Goal: Communication & Community: Answer question/provide support

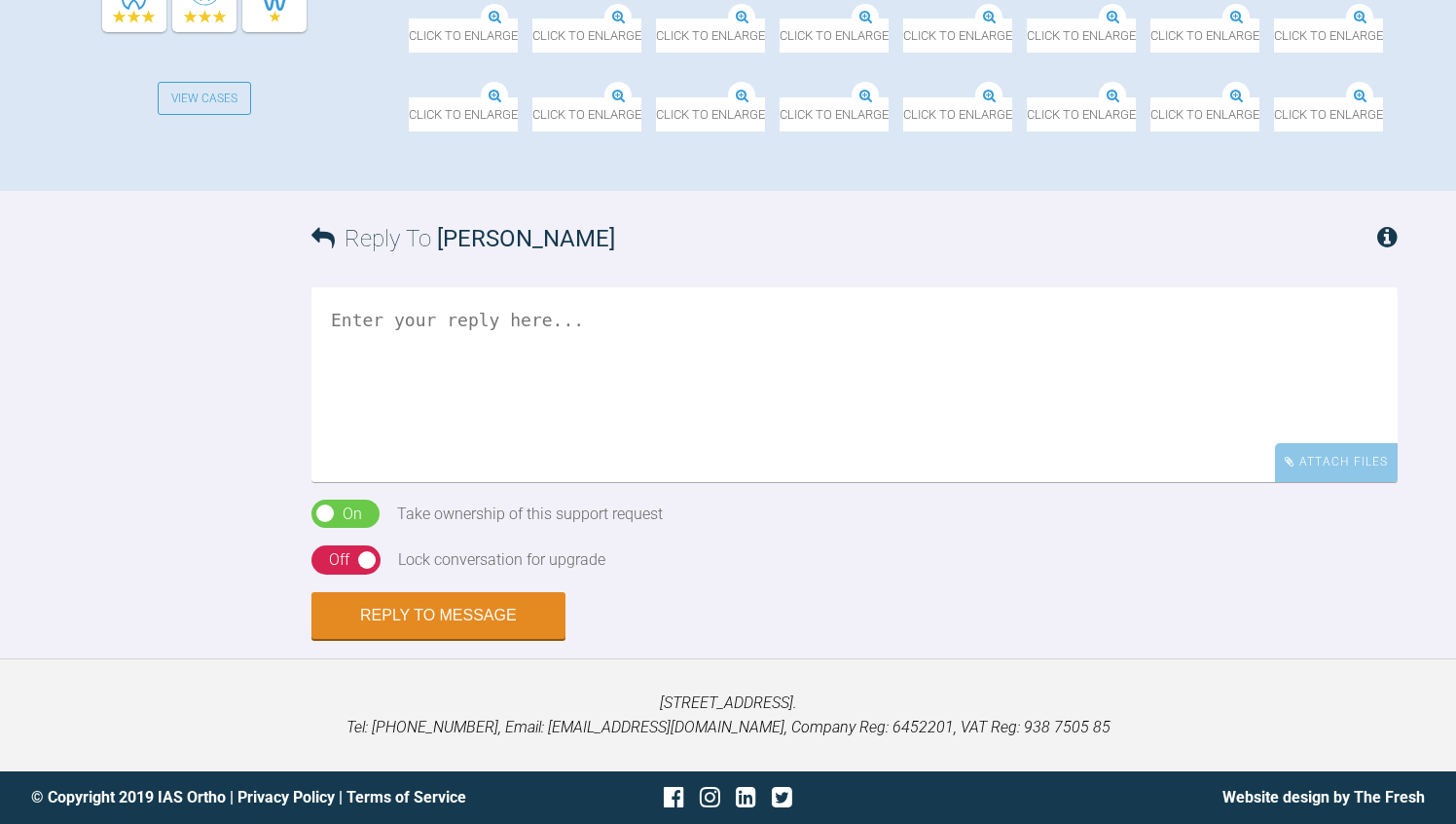
scroll to position [1402, 0]
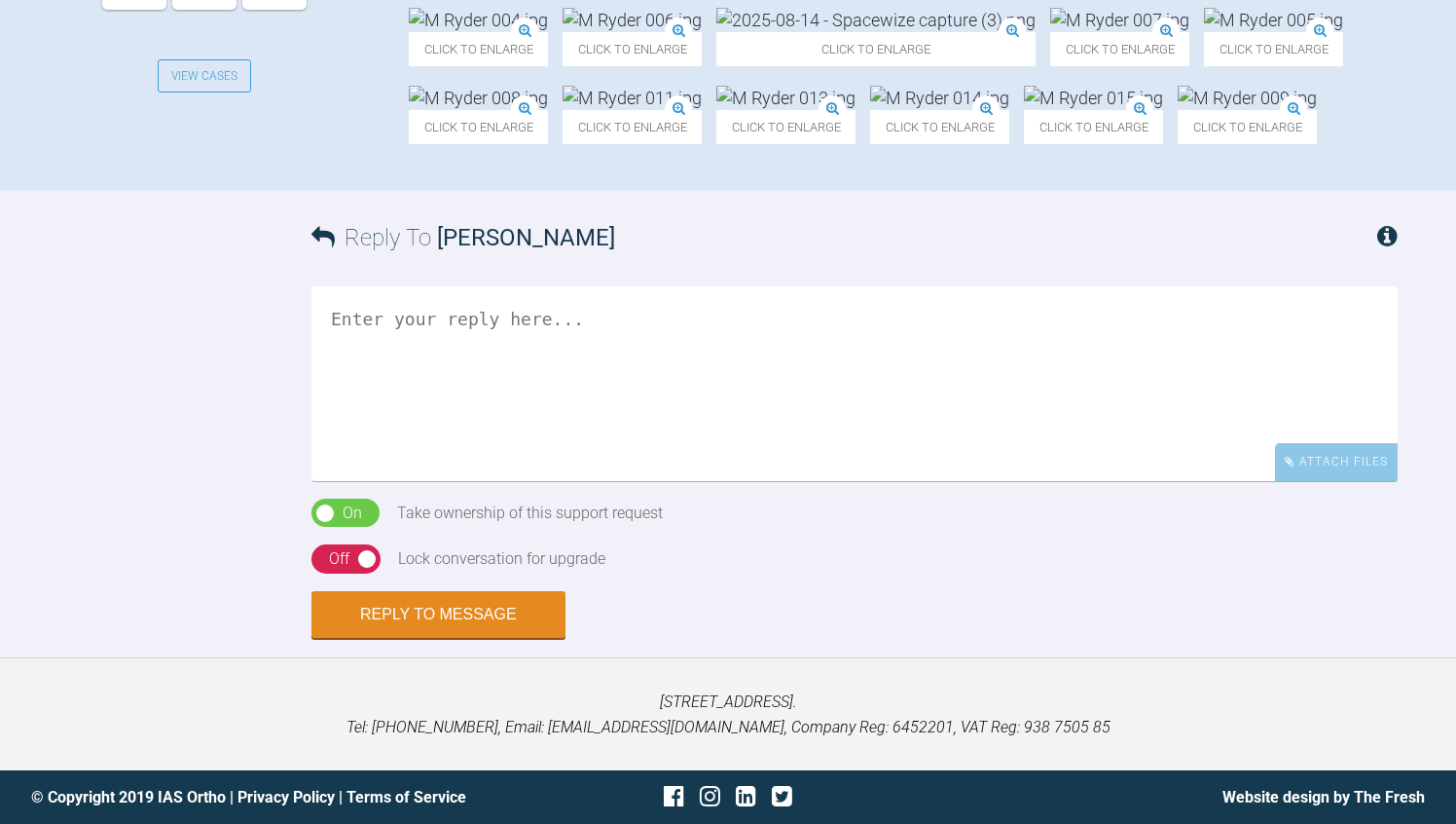
click at [334, 481] on textarea at bounding box center [855, 384] width 1087 height 195
click at [334, 481] on textarea "You will get an" at bounding box center [855, 384] width 1087 height 195
click at [557, 481] on textarea "You will get an" at bounding box center [855, 384] width 1087 height 195
click at [531, 481] on textarea "You will get an inrease in OJ" at bounding box center [855, 384] width 1087 height 195
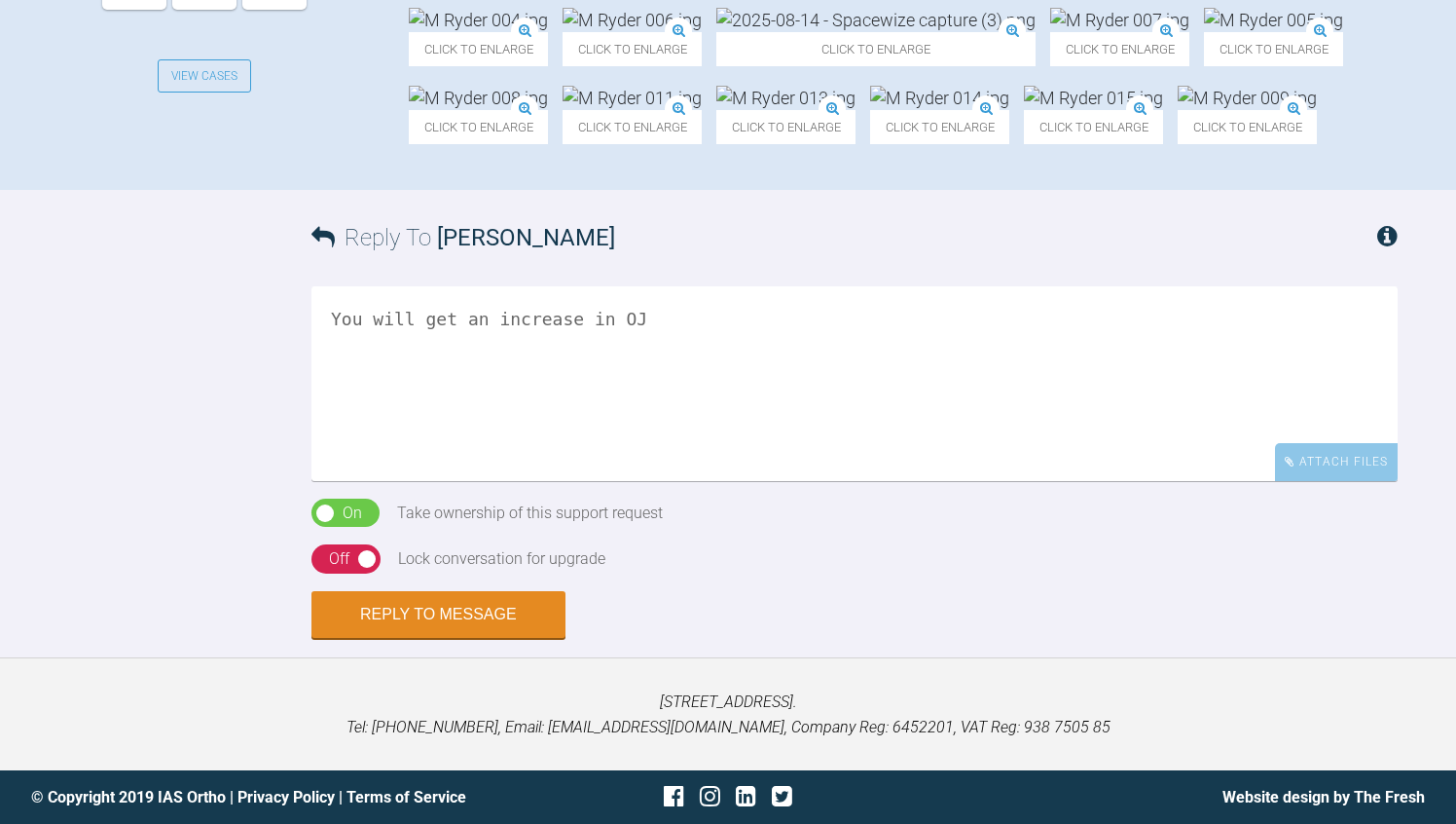
scroll to position [1597, 0]
click at [666, 393] on textarea "You will get an increase in OJ" at bounding box center [855, 384] width 1087 height 195
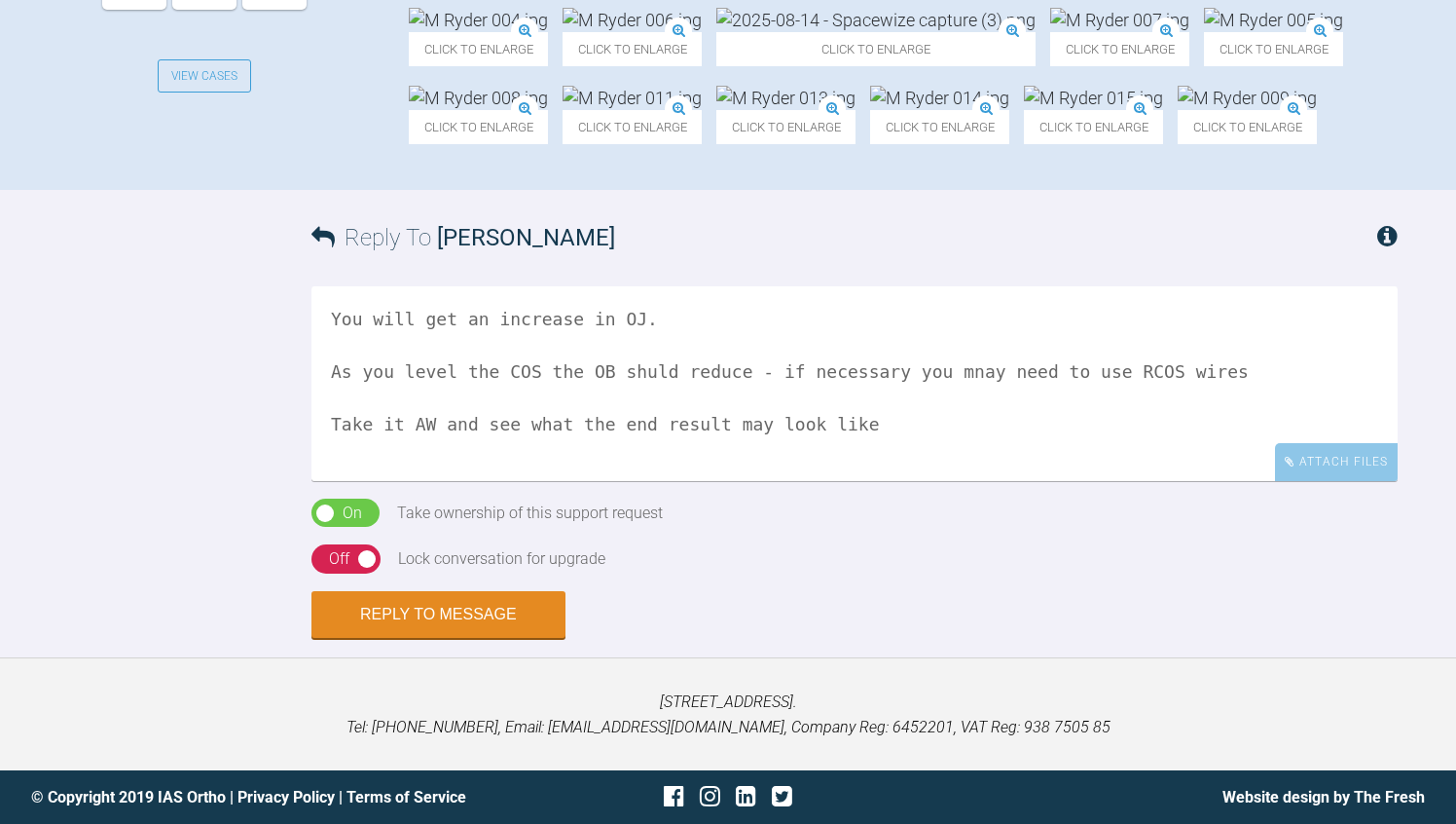
type textarea "You will get an increase in OJ. As you level the COS the OB shuld reduce - if n…"
click at [329, 571] on div "Off" at bounding box center [339, 559] width 20 height 25
click at [463, 640] on button "Reply to Message" at bounding box center [439, 616] width 254 height 47
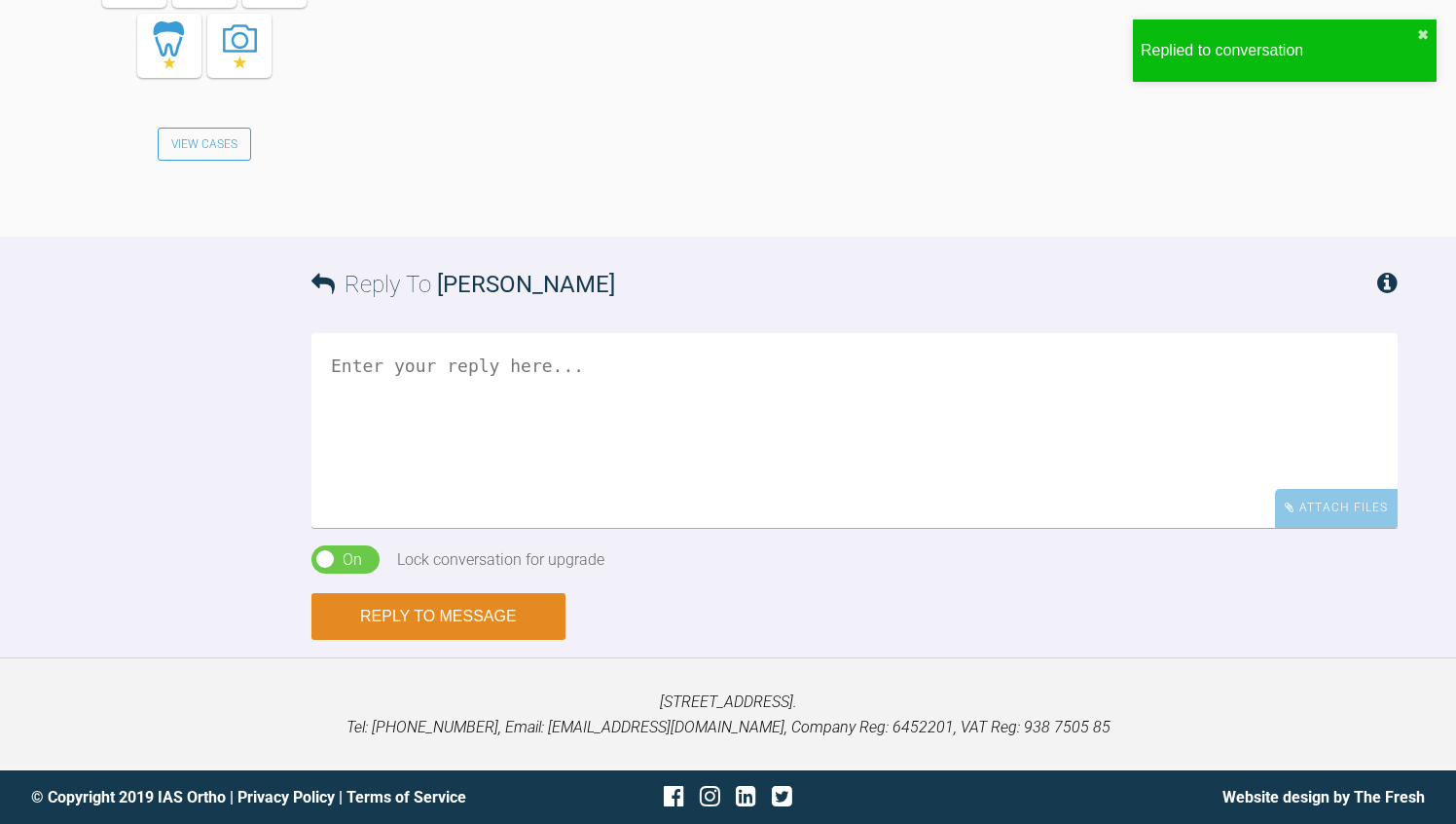
scroll to position [2227, 0]
